Goal: Find specific page/section: Find specific page/section

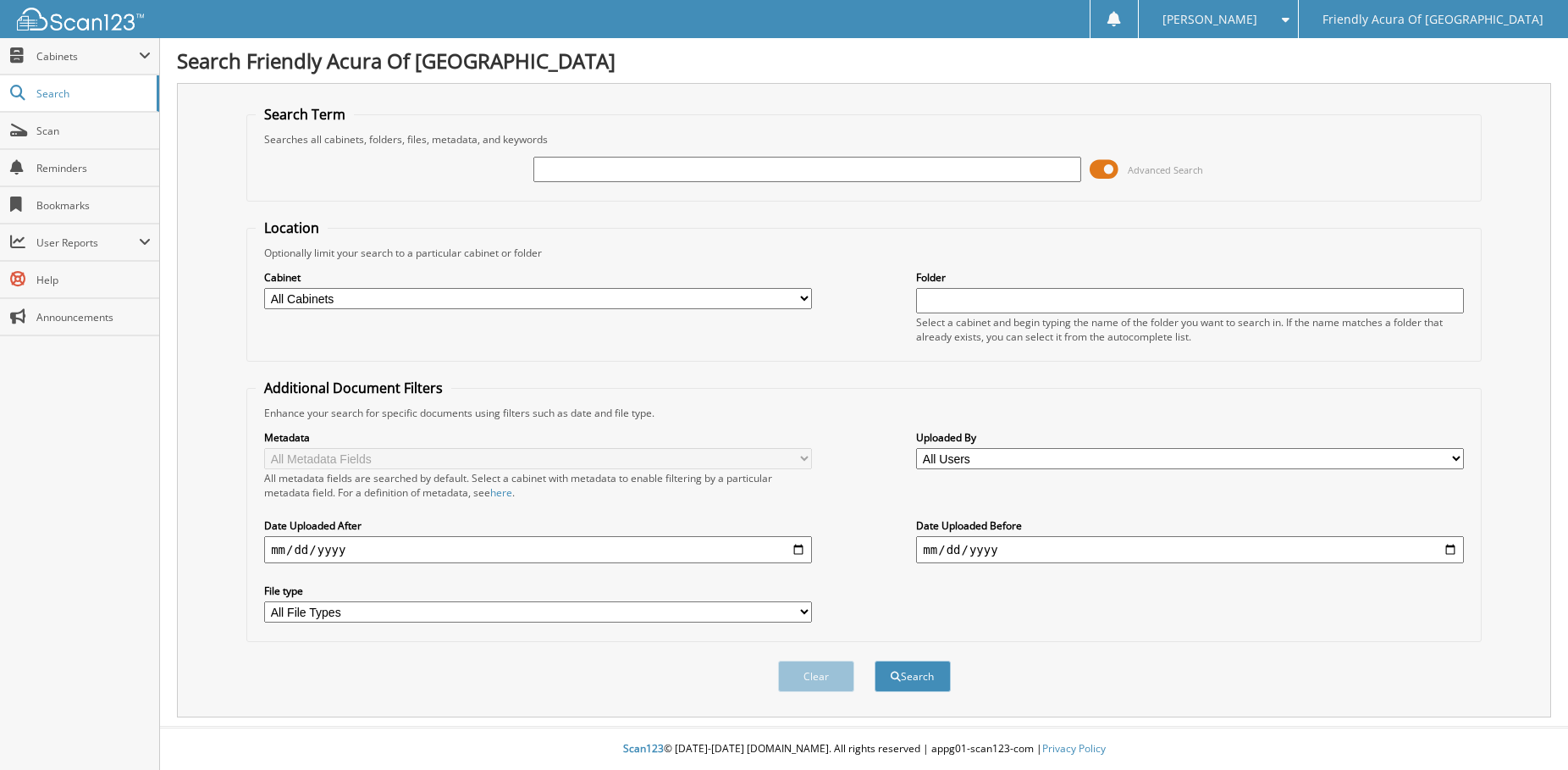
click at [403, 304] on select "All Cabinets CAR DEALS DEAD DEALS PARTS SERVICE RO WHOLE SALES Needs Filing" at bounding box center [538, 298] width 548 height 21
select select "29662"
click at [264, 288] on select "All Cabinets CAR DEALS DEAD DEALS PARTS SERVICE RO WHOLE SALES Needs Filing" at bounding box center [538, 298] width 548 height 21
click at [580, 170] on input "text" at bounding box center [807, 170] width 548 height 26
type input "250590"
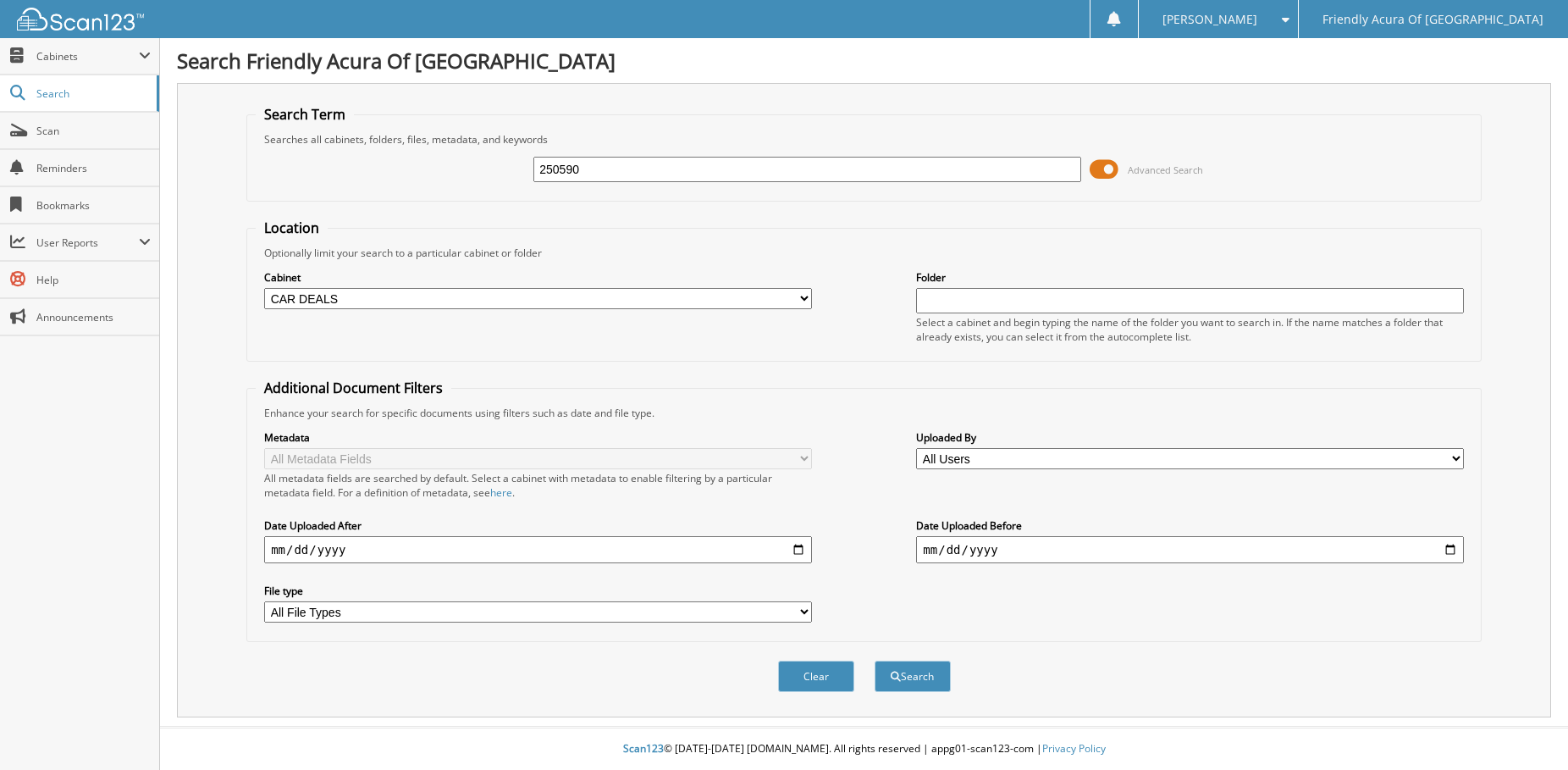
click at [875, 660] on button "Search" at bounding box center [912, 676] width 76 height 31
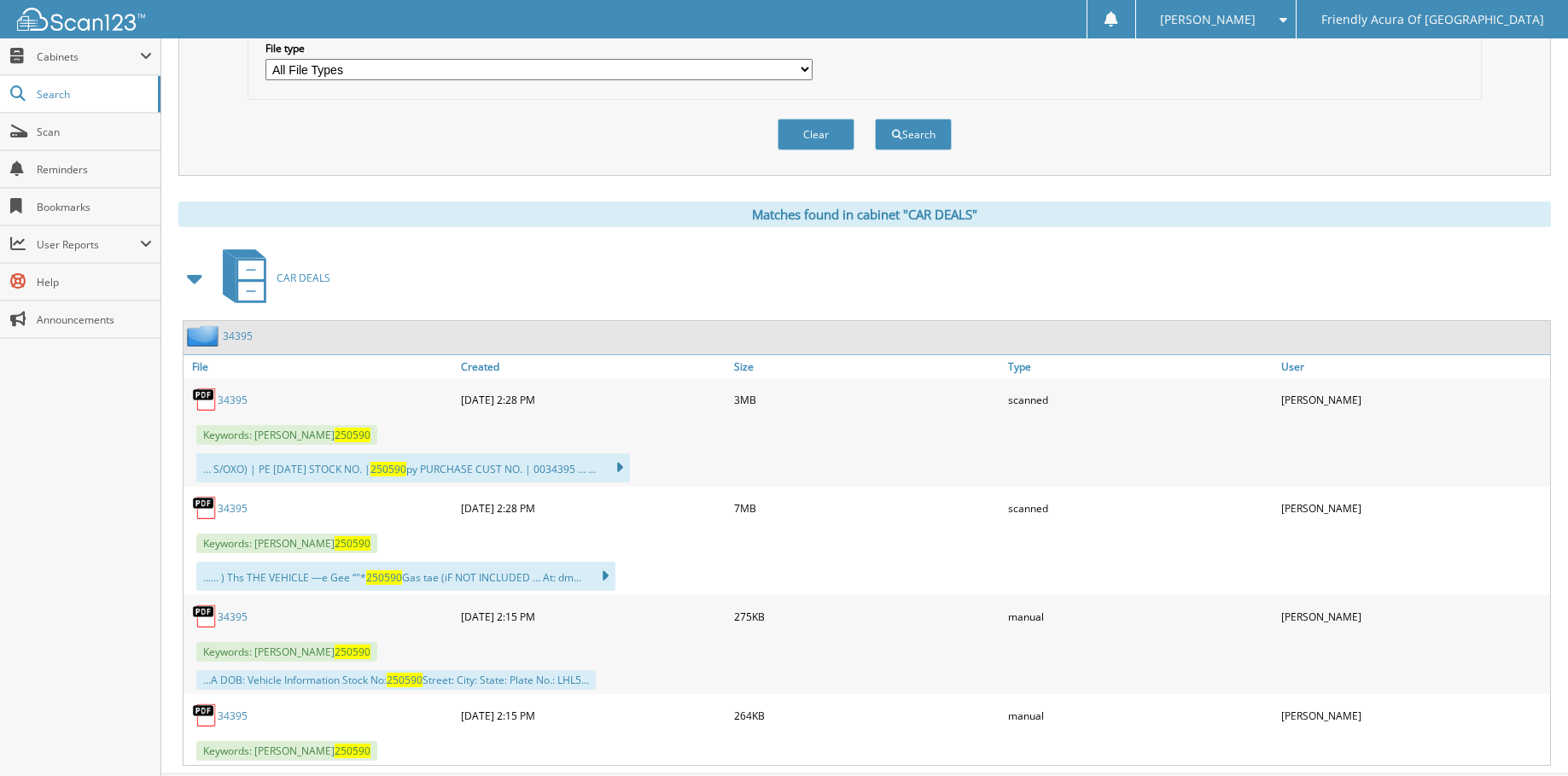
scroll to position [589, 0]
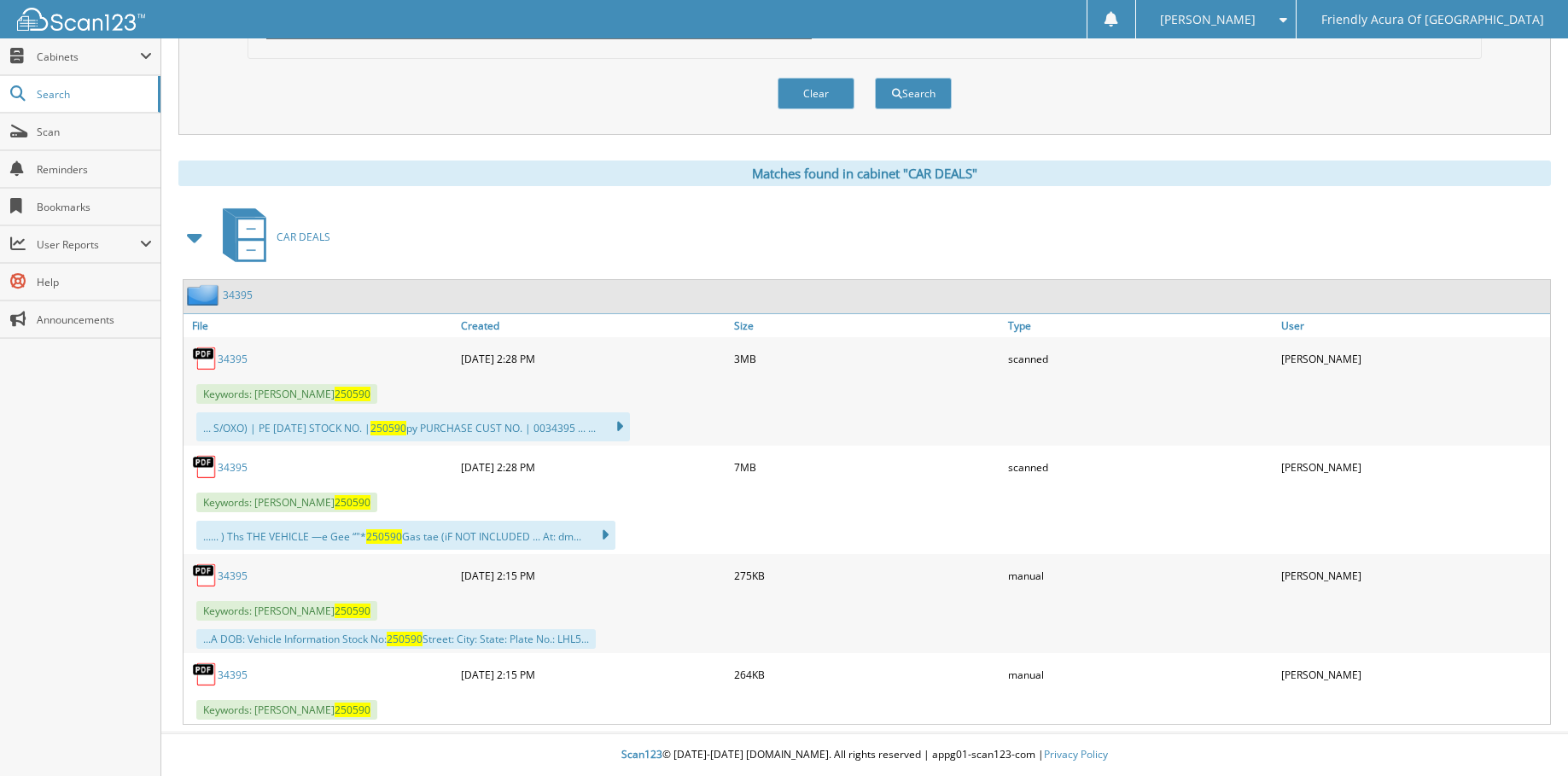
click at [229, 361] on link "34395" at bounding box center [232, 359] width 29 height 15
click at [241, 468] on link "34395" at bounding box center [232, 468] width 29 height 15
click at [233, 574] on link "34395" at bounding box center [232, 575] width 29 height 15
